Goal: Task Accomplishment & Management: Use online tool/utility

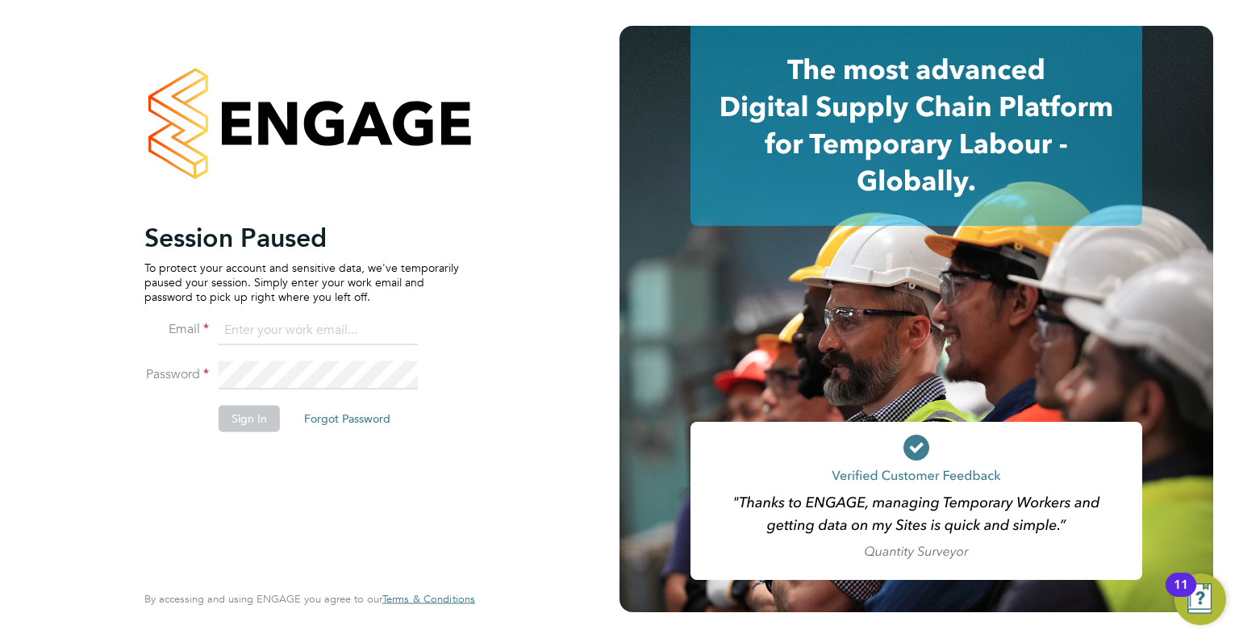
click at [290, 334] on input at bounding box center [318, 330] width 199 height 29
type input "[EMAIL_ADDRESS][DOMAIN_NAME]"
click at [244, 419] on button "Sign In" at bounding box center [249, 419] width 61 height 26
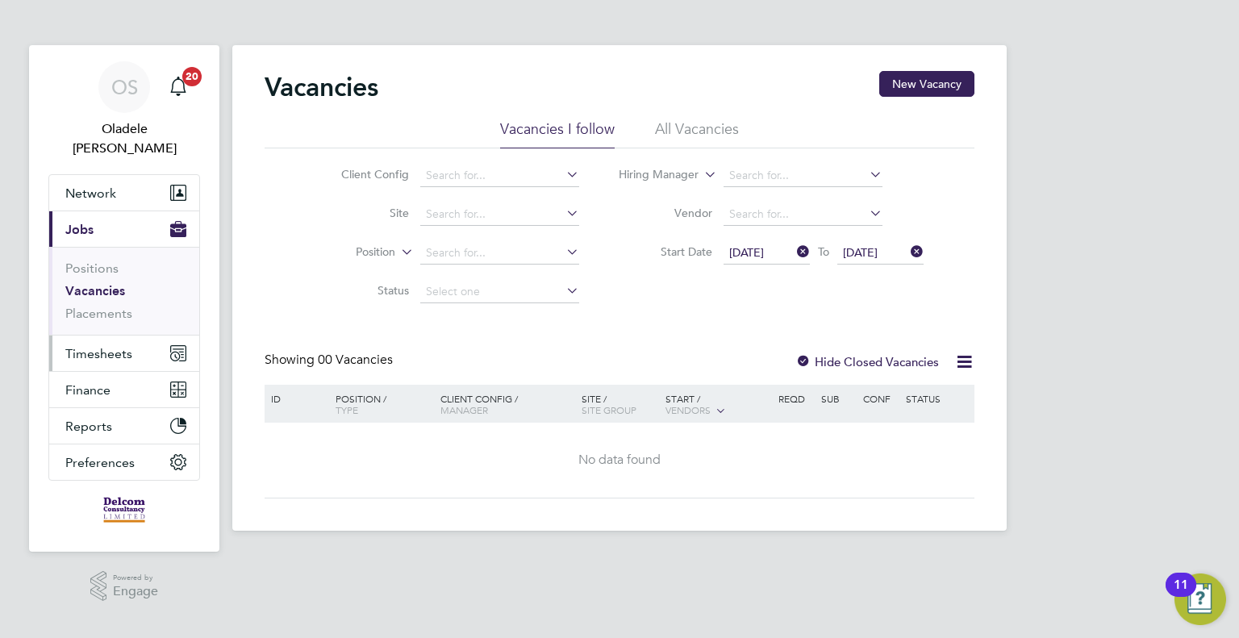
click at [82, 346] on span "Timesheets" at bounding box center [98, 353] width 67 height 15
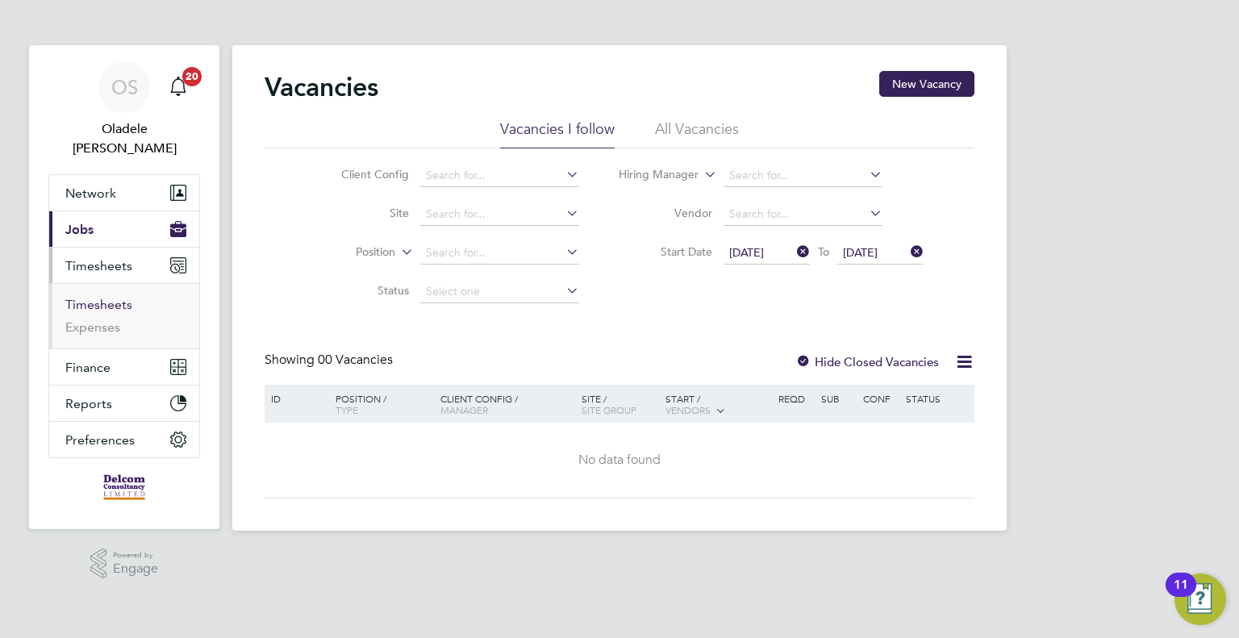
click at [102, 297] on link "Timesheets" at bounding box center [98, 304] width 67 height 15
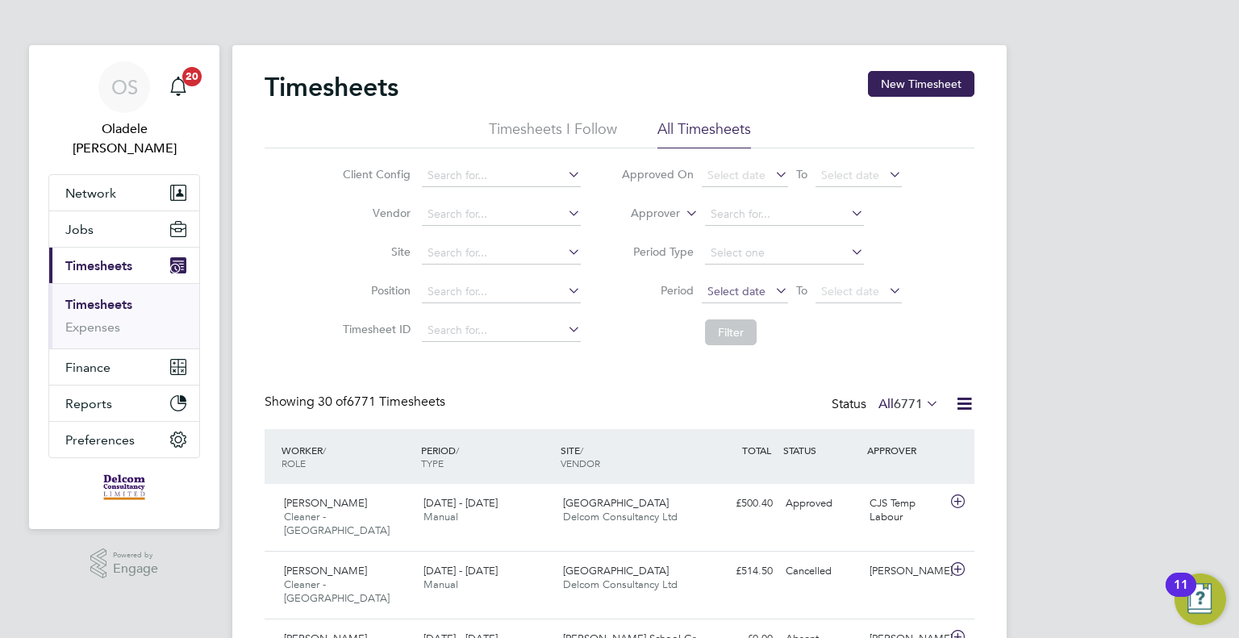
click at [748, 292] on span "Select date" at bounding box center [736, 291] width 58 height 15
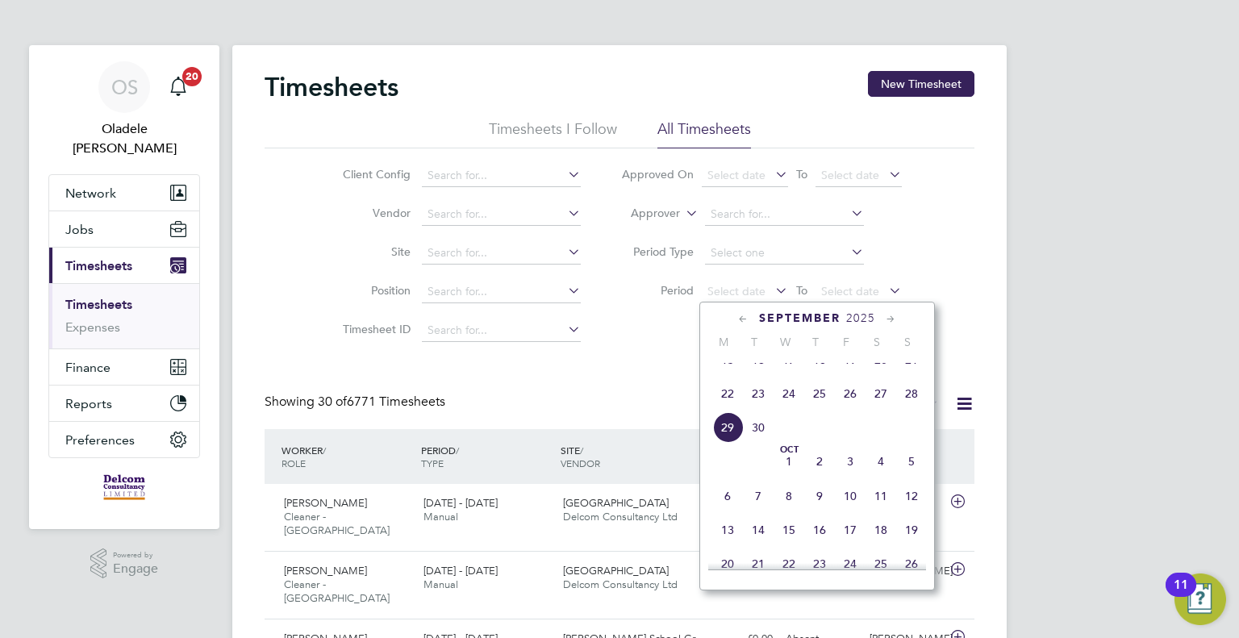
click at [727, 409] on span "22" at bounding box center [727, 393] width 31 height 31
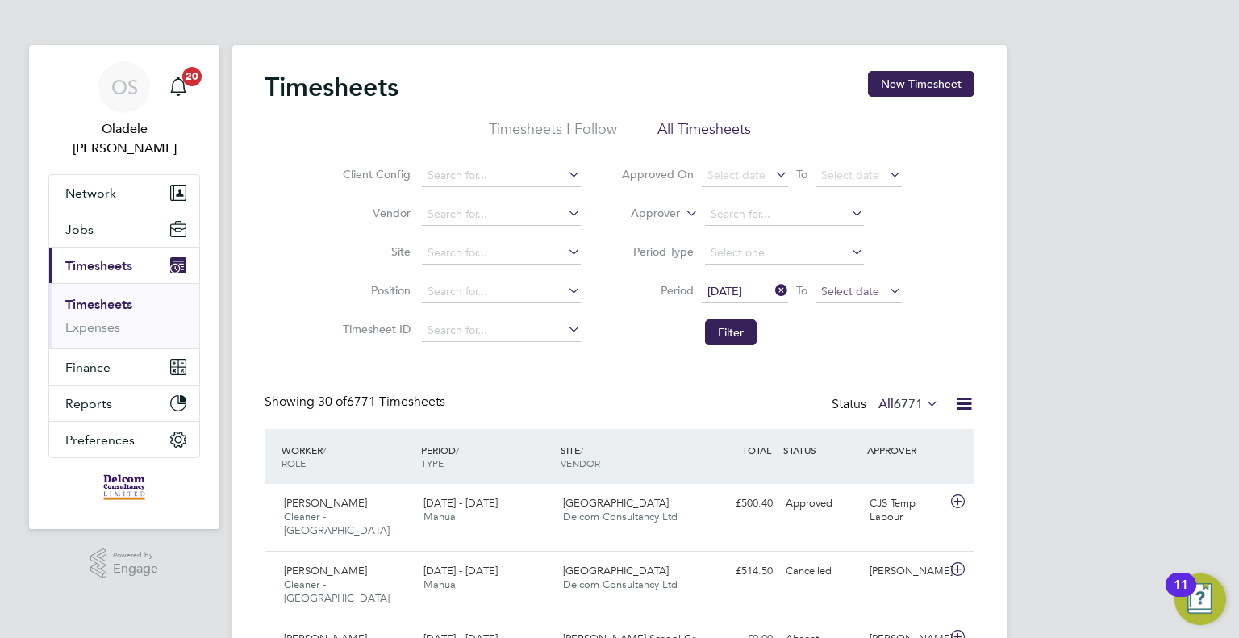
click at [860, 290] on span "Select date" at bounding box center [850, 291] width 58 height 15
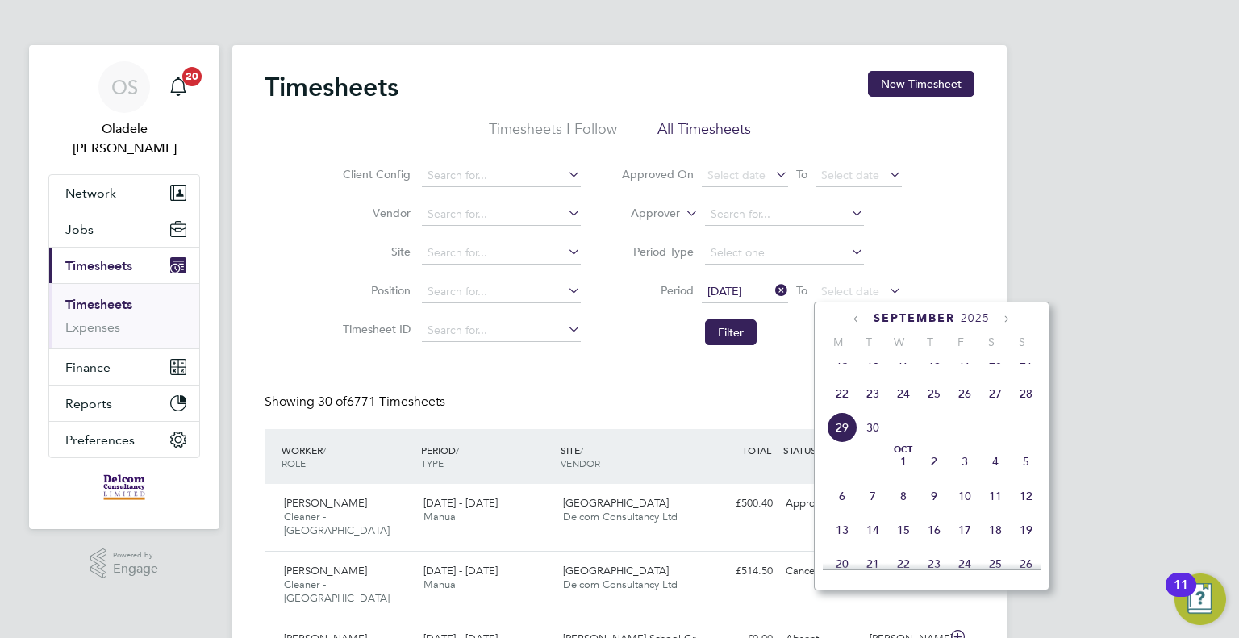
click at [1030, 409] on span "28" at bounding box center [1026, 393] width 31 height 31
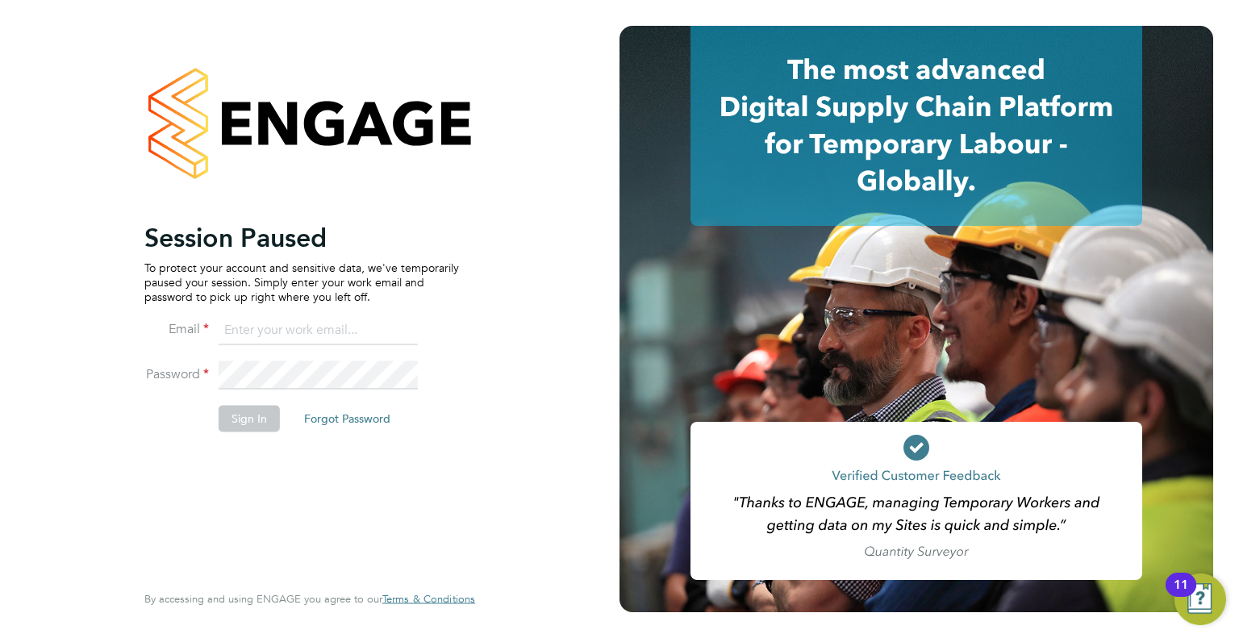
click at [277, 332] on input at bounding box center [318, 330] width 199 height 29
type input "[EMAIL_ADDRESS][DOMAIN_NAME]"
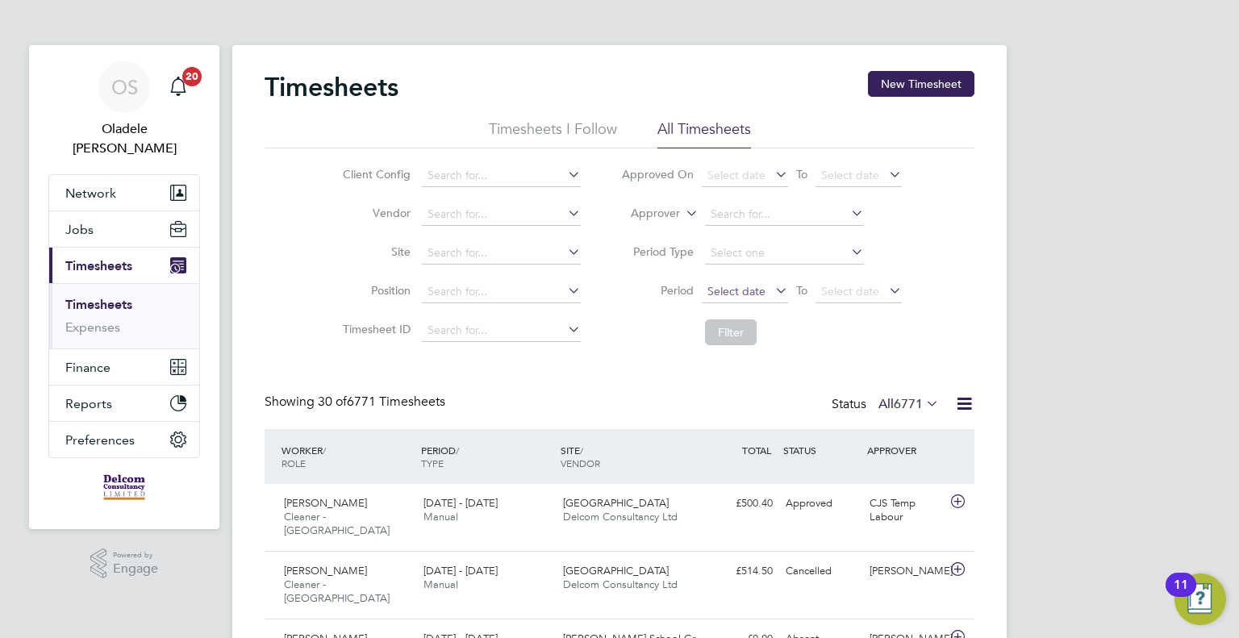
click at [742, 294] on span "Select date" at bounding box center [736, 291] width 58 height 15
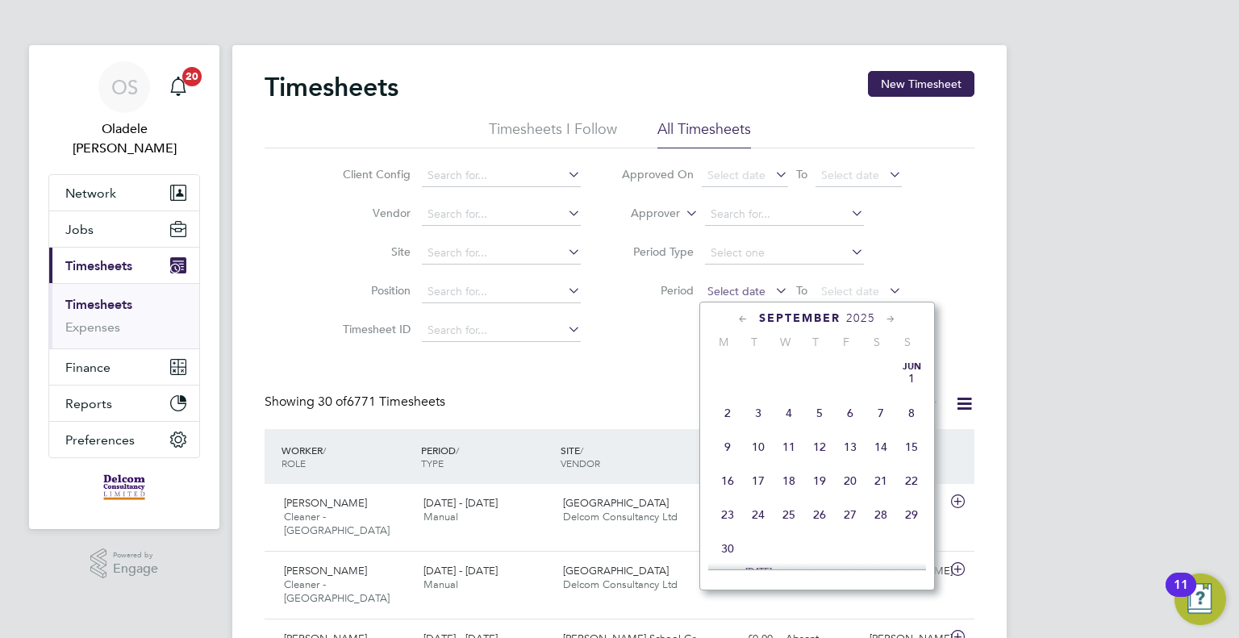
scroll to position [631, 0]
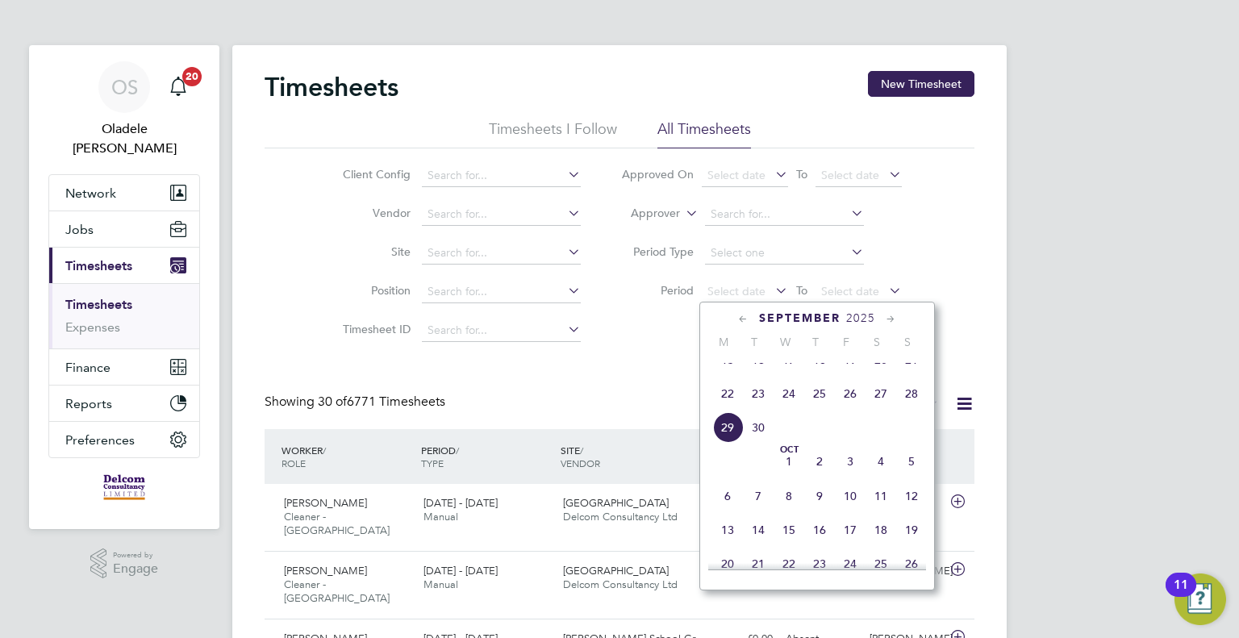
click at [725, 408] on span "22" at bounding box center [727, 393] width 31 height 31
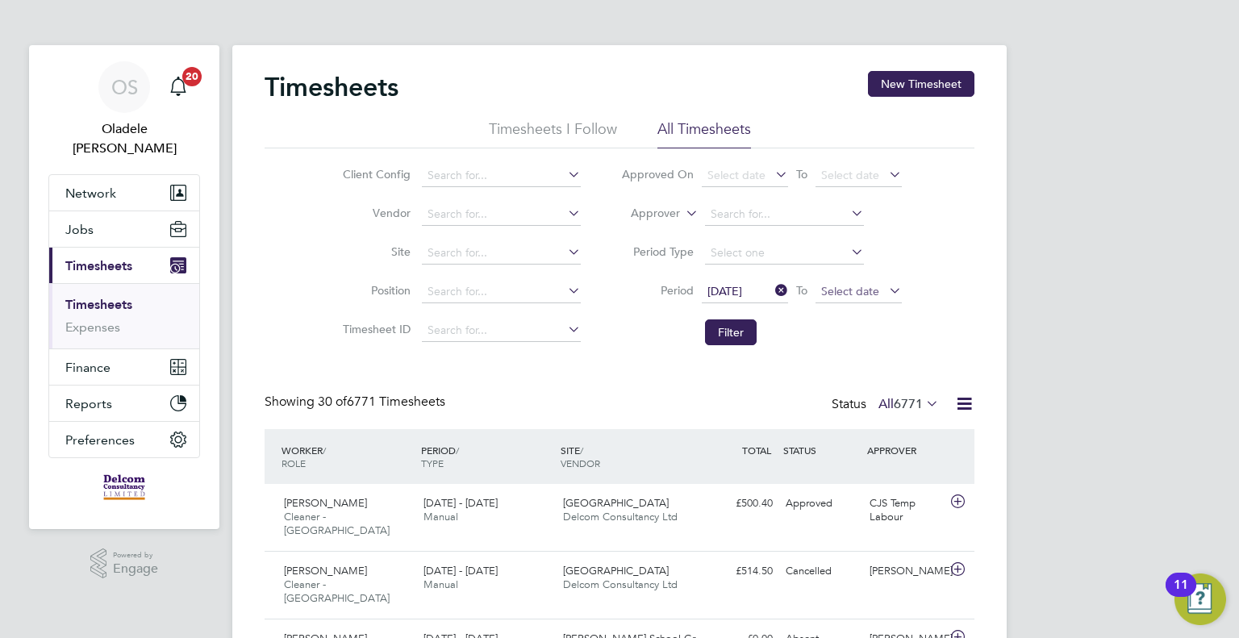
click at [874, 294] on span "Select date" at bounding box center [850, 291] width 58 height 15
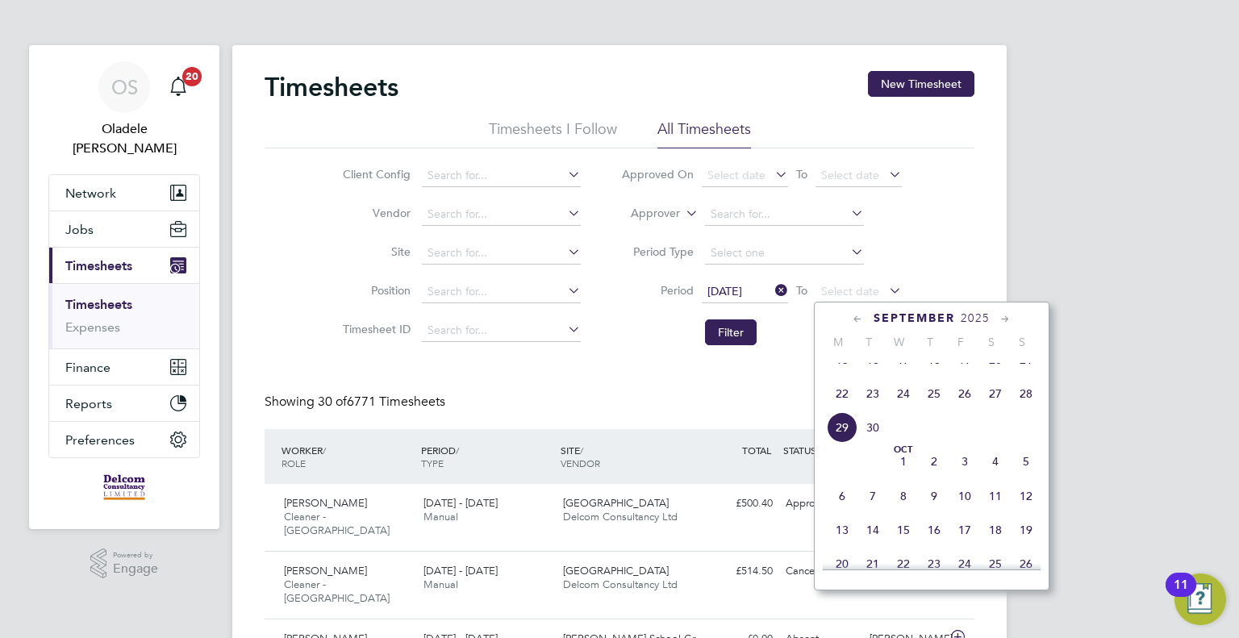
click at [1029, 409] on span "28" at bounding box center [1026, 393] width 31 height 31
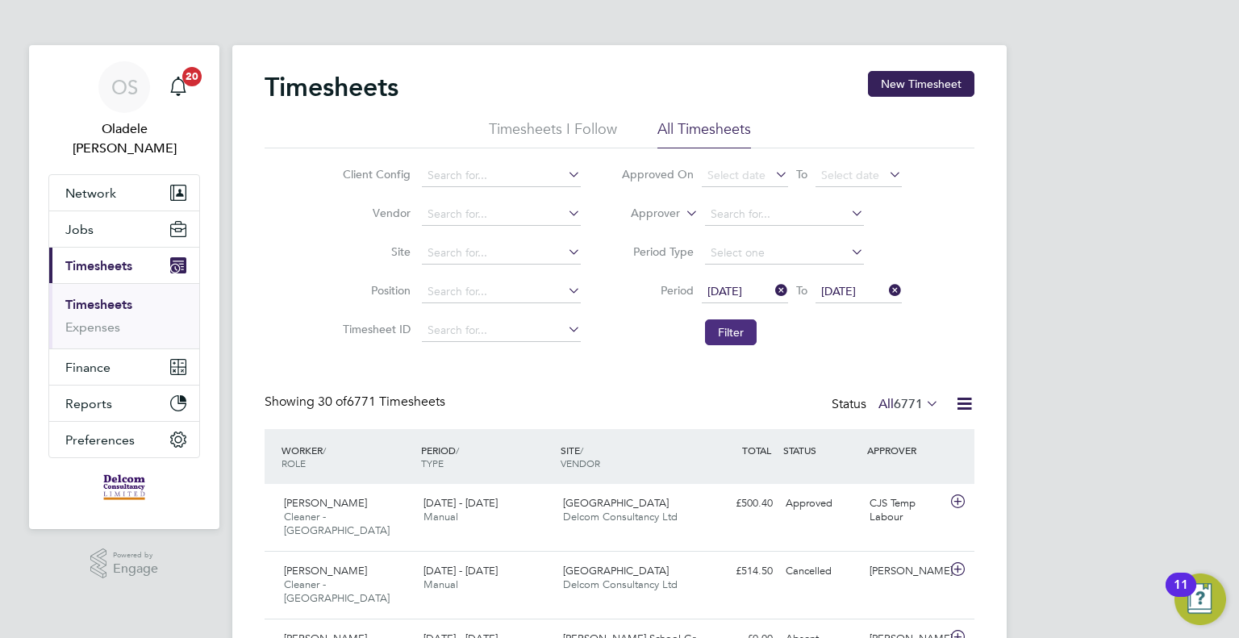
click at [728, 328] on button "Filter" at bounding box center [731, 332] width 52 height 26
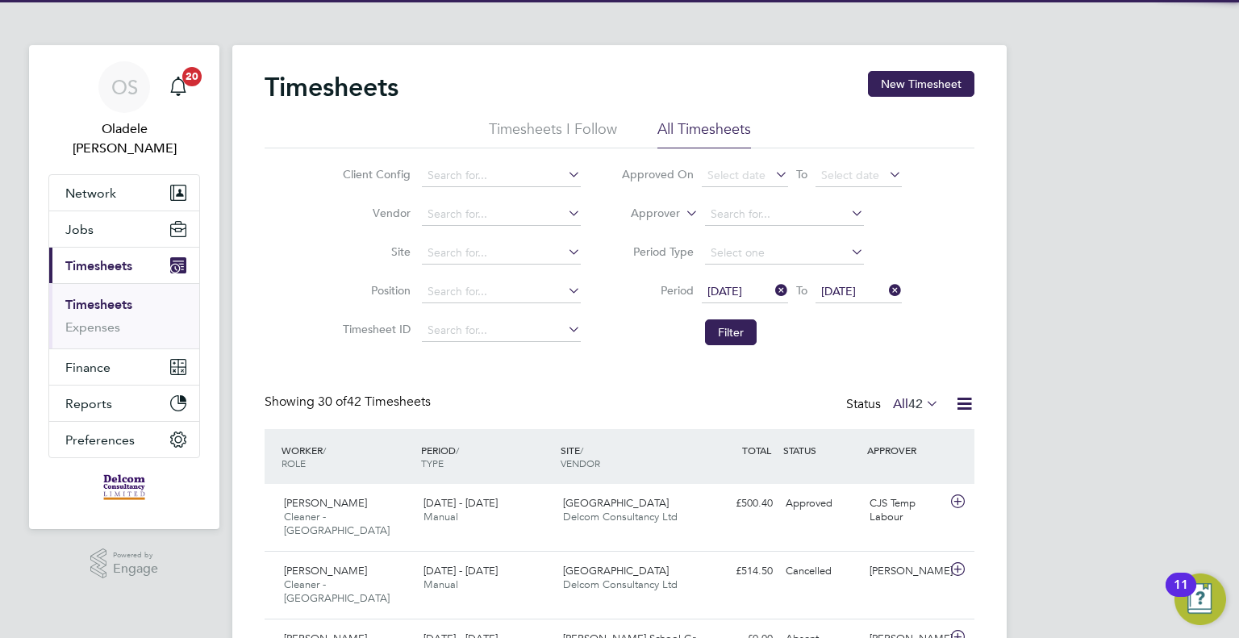
scroll to position [40, 140]
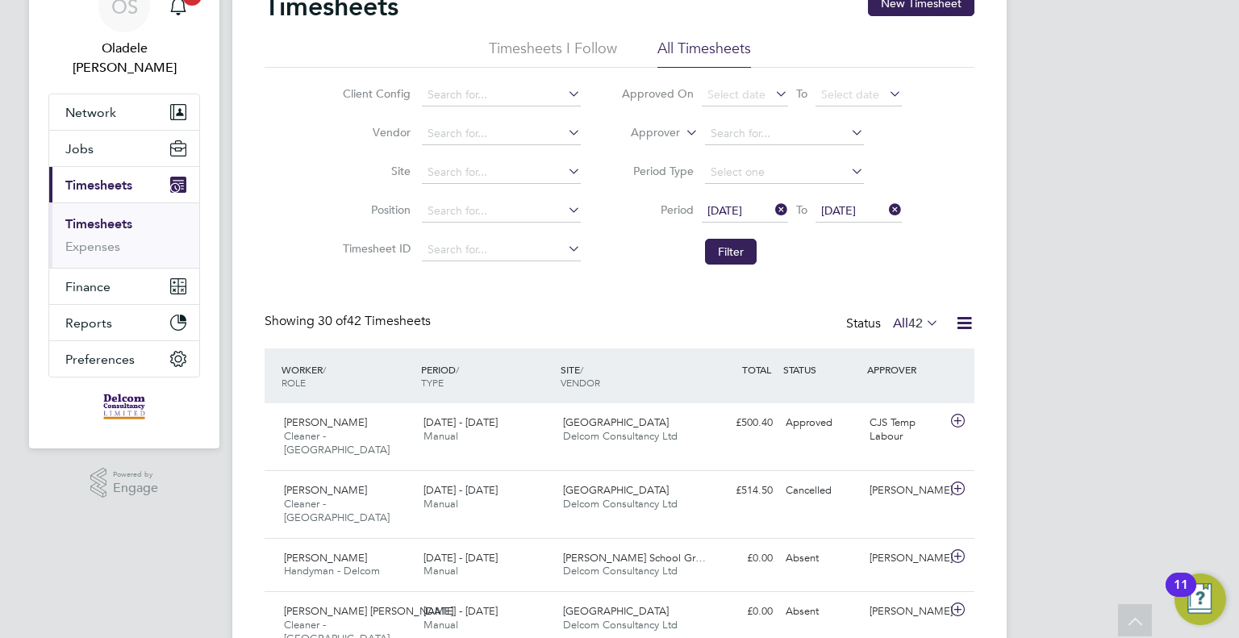
click at [965, 321] on icon at bounding box center [964, 323] width 20 height 20
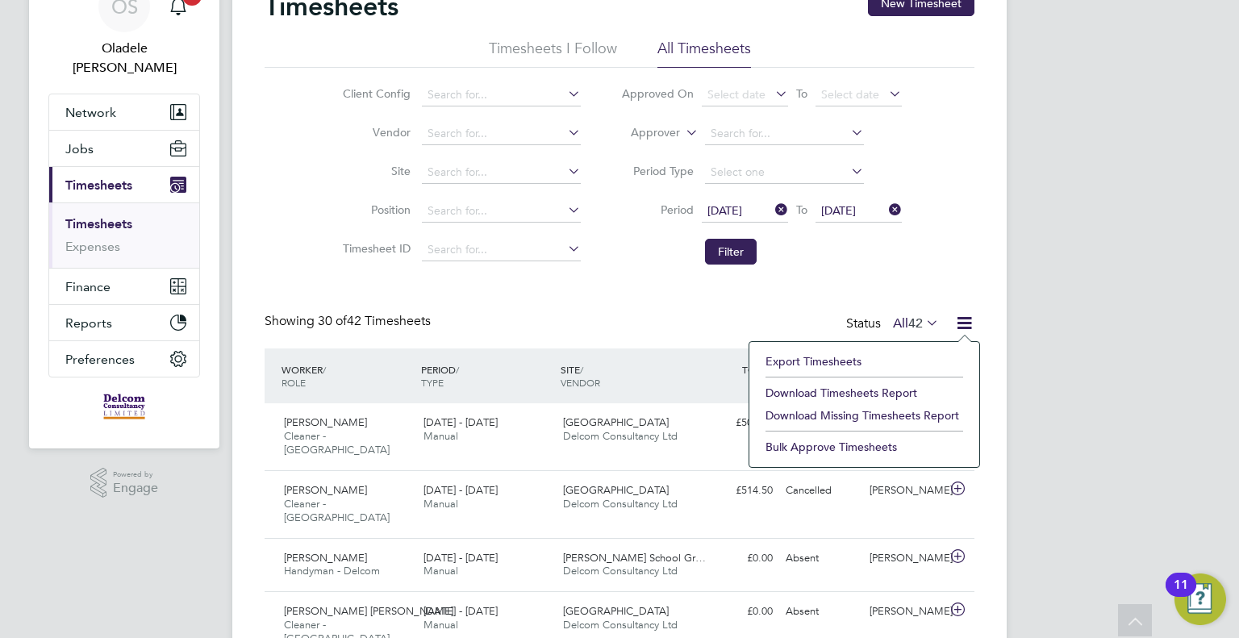
click at [794, 391] on li "Download Timesheets Report" at bounding box center [864, 392] width 214 height 23
